Goal: Information Seeking & Learning: Check status

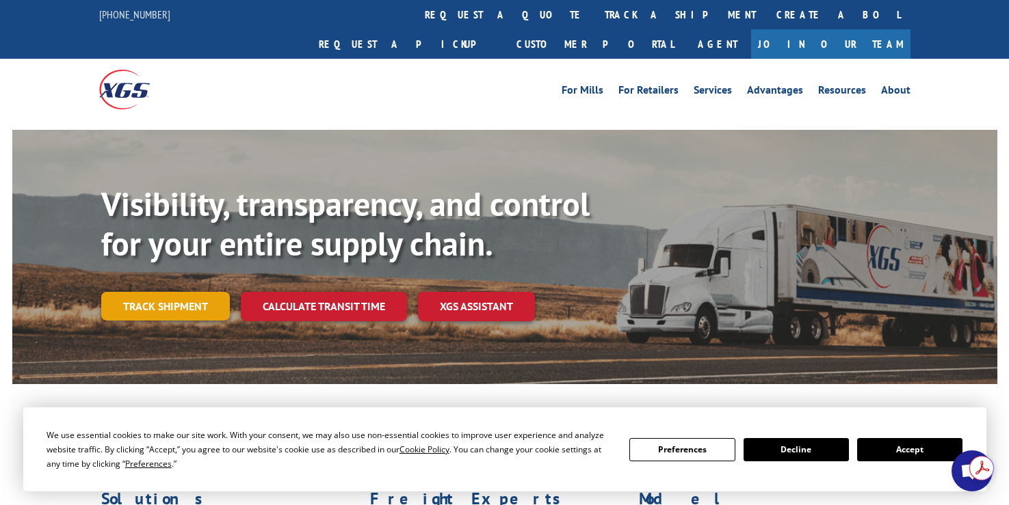
click at [165, 292] on link "Track shipment" at bounding box center [165, 306] width 129 height 29
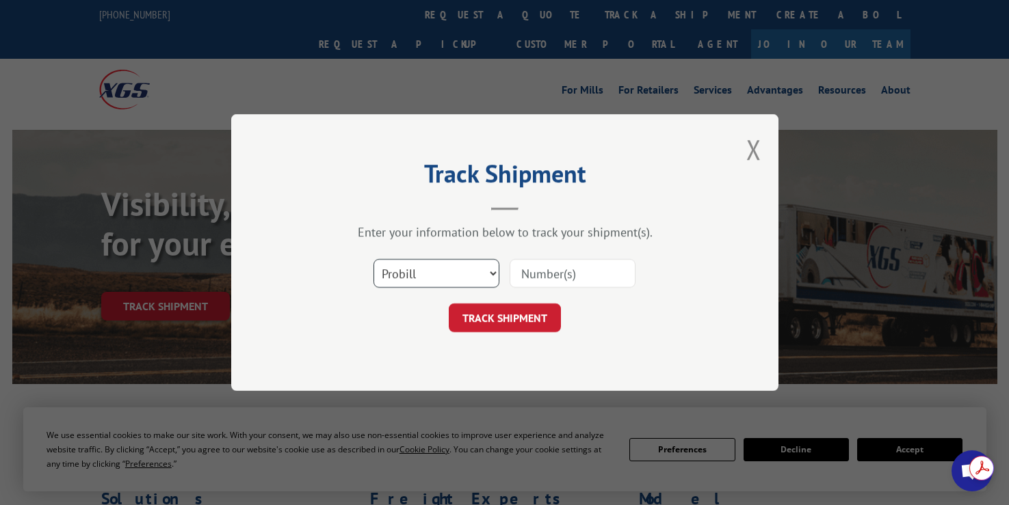
drag, startPoint x: 447, startPoint y: 275, endPoint x: 446, endPoint y: 282, distance: 7.6
click at [447, 275] on select "Select category... Probill BOL PO" at bounding box center [436, 273] width 126 height 29
click at [373, 259] on select "Select category... Probill BOL PO" at bounding box center [436, 273] width 126 height 29
click at [558, 272] on input at bounding box center [572, 273] width 126 height 29
type input "28743626"
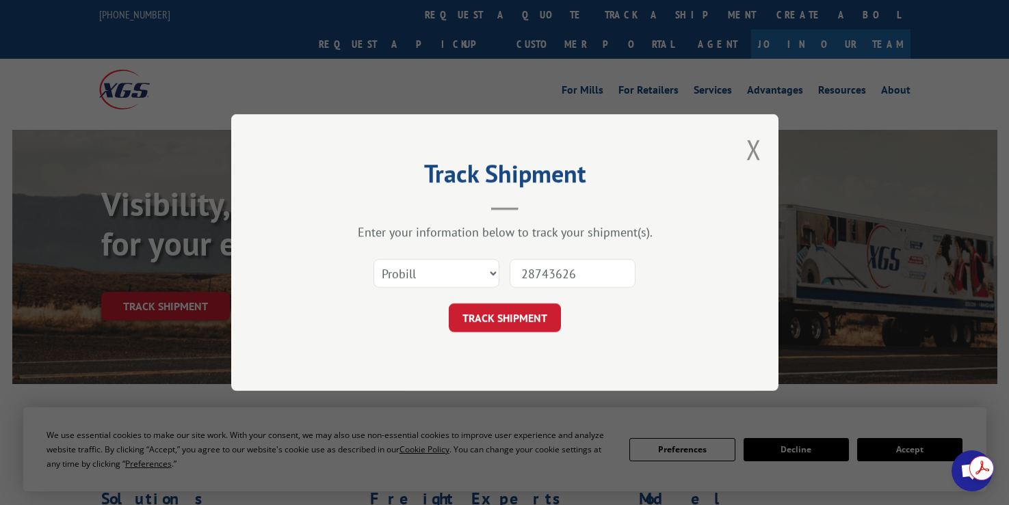
click button "TRACK SHIPMENT" at bounding box center [505, 318] width 112 height 29
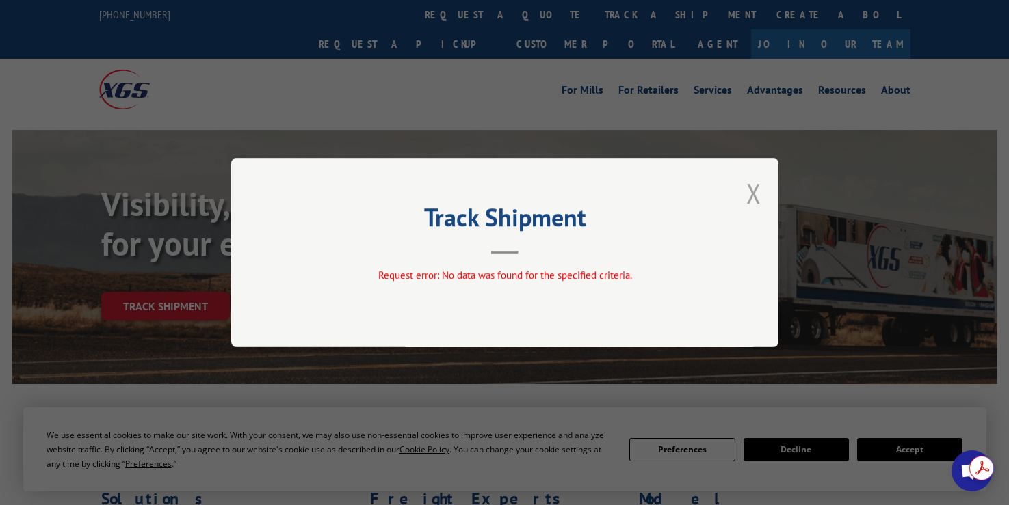
click at [760, 192] on button "Close modal" at bounding box center [753, 193] width 15 height 36
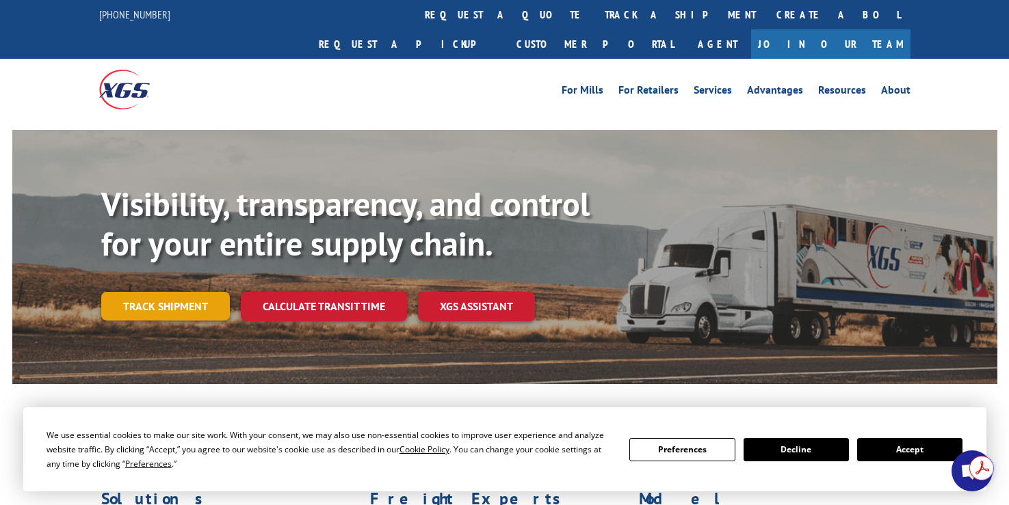
click at [156, 292] on link "Track shipment" at bounding box center [165, 306] width 129 height 29
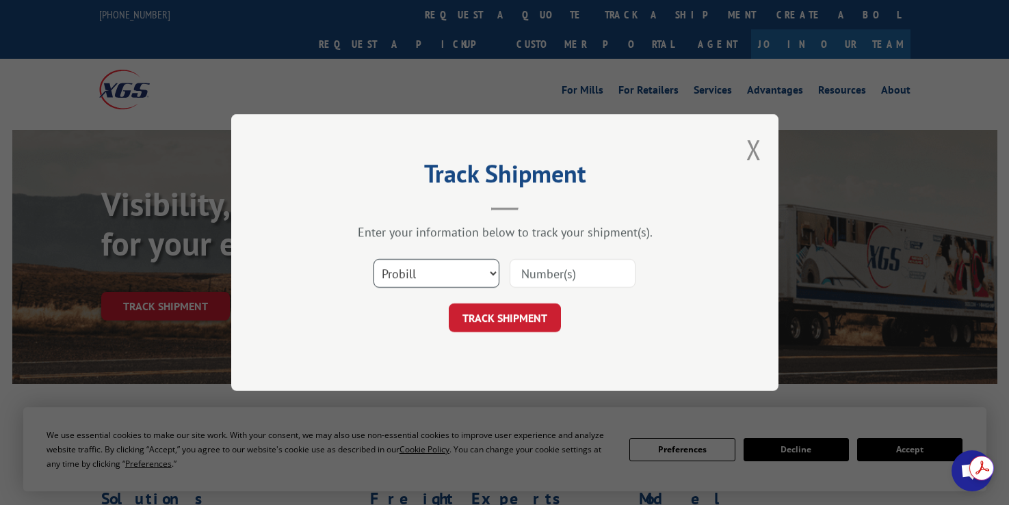
click at [438, 274] on select "Select category... Probill BOL PO" at bounding box center [436, 273] width 126 height 29
click at [373, 259] on select "Select category... Probill BOL PO" at bounding box center [436, 273] width 126 height 29
click at [415, 273] on select "Select category... Probill BOL PO" at bounding box center [436, 273] width 126 height 29
select select "bol"
click at [373, 259] on select "Select category... Probill BOL PO" at bounding box center [436, 273] width 126 height 29
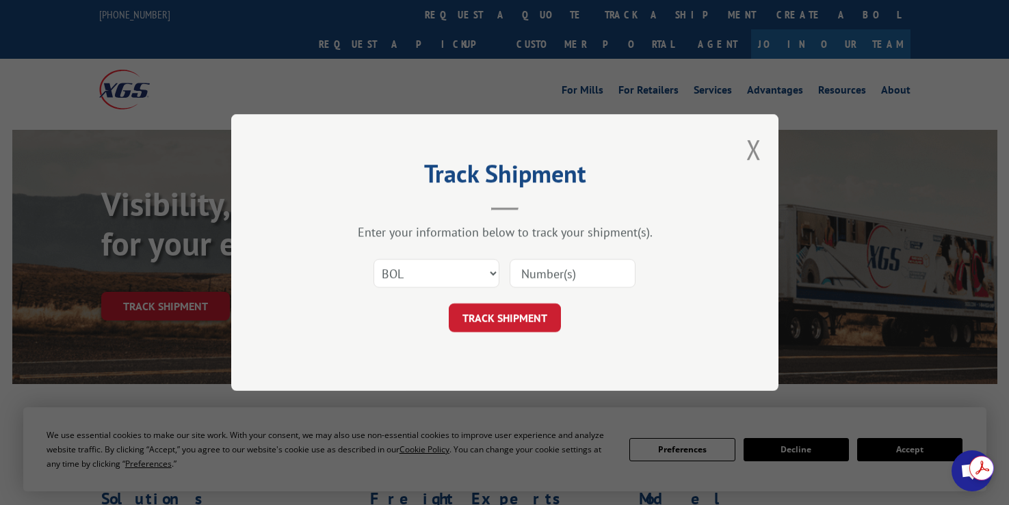
click at [589, 274] on input at bounding box center [572, 273] width 126 height 29
type input "2874326"
click at [477, 319] on button "TRACK SHIPMENT" at bounding box center [505, 318] width 112 height 29
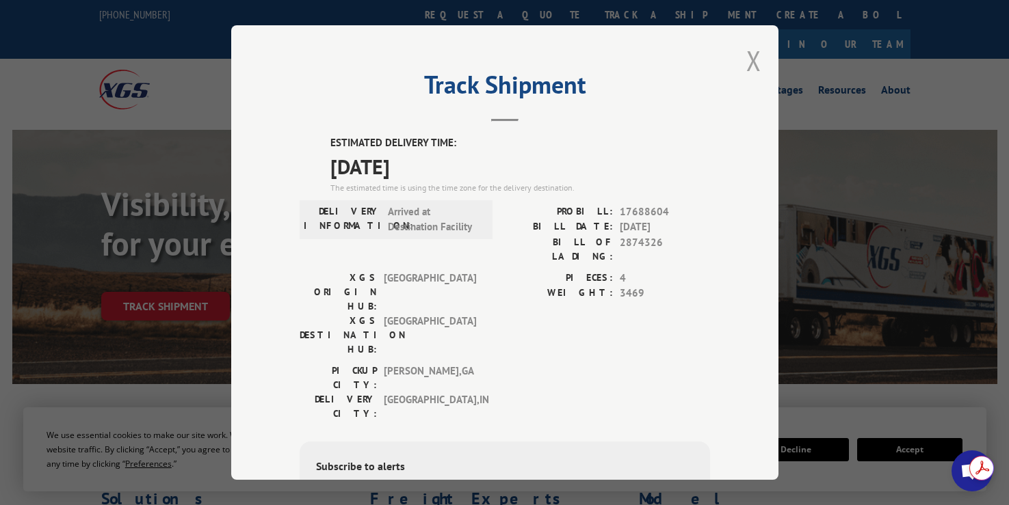
click at [752, 49] on button "Close modal" at bounding box center [753, 60] width 15 height 36
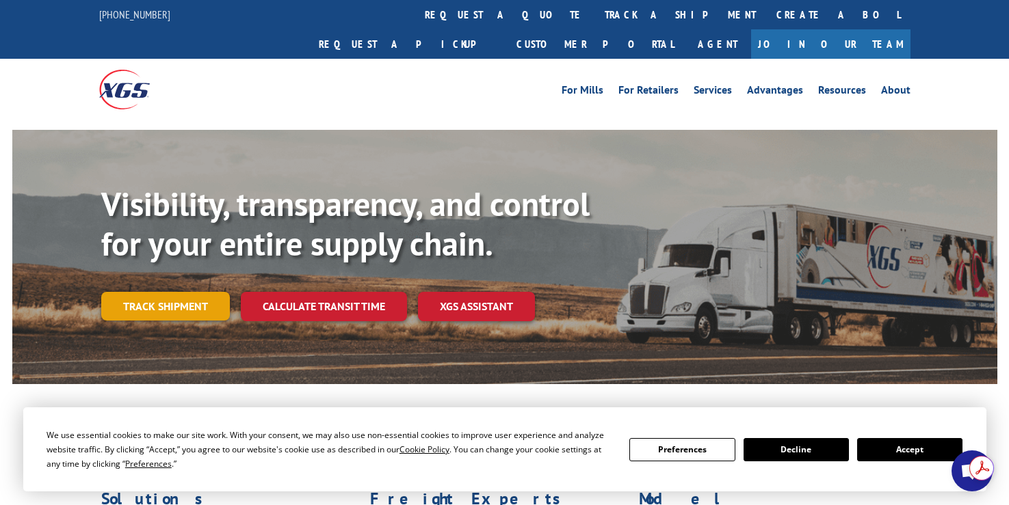
click at [198, 292] on link "Track shipment" at bounding box center [165, 306] width 129 height 29
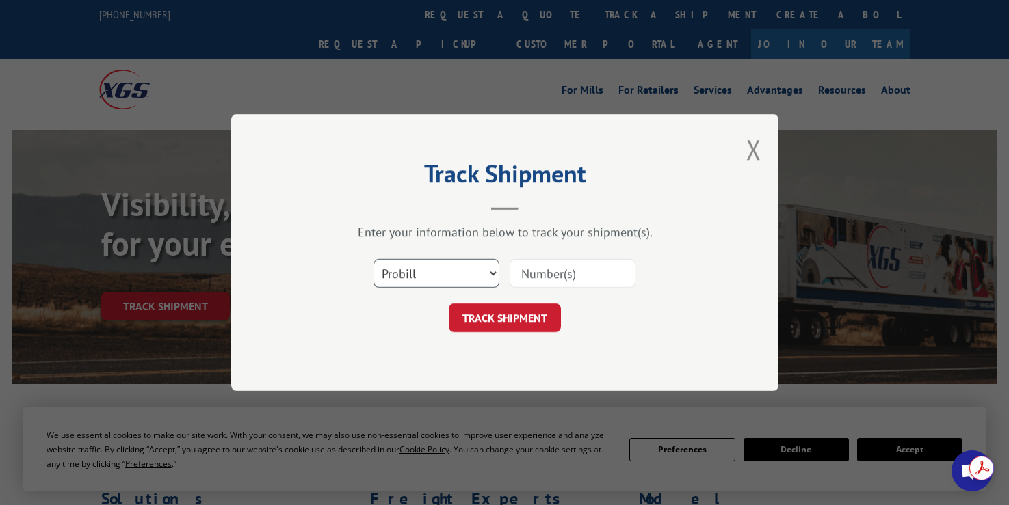
click at [436, 278] on select "Select category... Probill BOL PO" at bounding box center [436, 273] width 126 height 29
select select "bol"
click at [373, 259] on select "Select category... Probill BOL PO" at bounding box center [436, 273] width 126 height 29
click at [529, 270] on input at bounding box center [572, 273] width 126 height 29
type input "2873229"
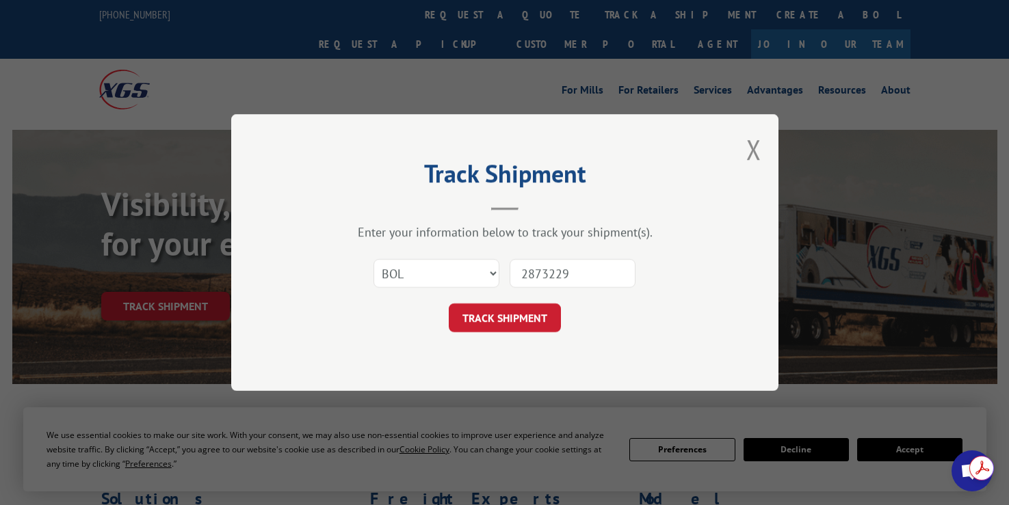
click button "TRACK SHIPMENT" at bounding box center [505, 318] width 112 height 29
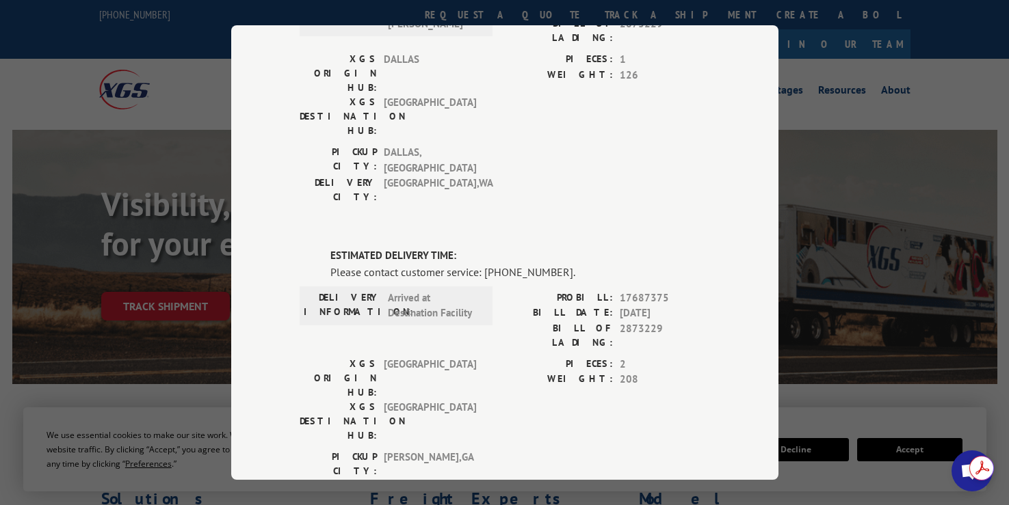
scroll to position [376, 0]
